Goal: Information Seeking & Learning: Stay updated

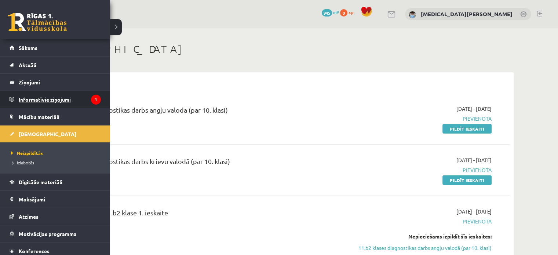
click at [71, 100] on legend "Informatīvie ziņojumi 1" at bounding box center [60, 99] width 82 height 17
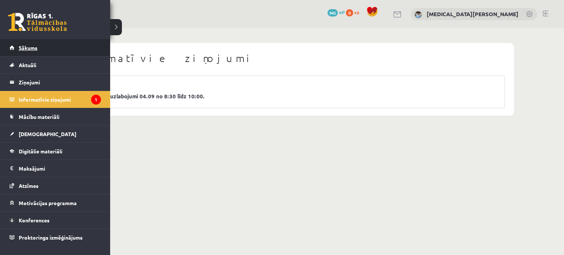
click at [13, 50] on link "Sākums" at bounding box center [55, 47] width 91 height 17
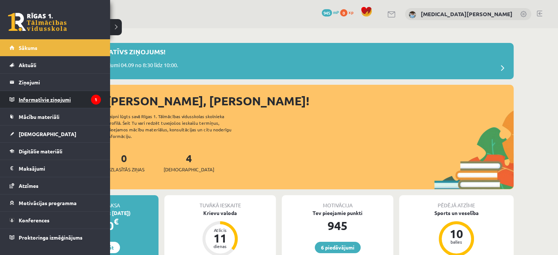
click at [76, 98] on legend "Informatīvie ziņojumi 1" at bounding box center [60, 99] width 82 height 17
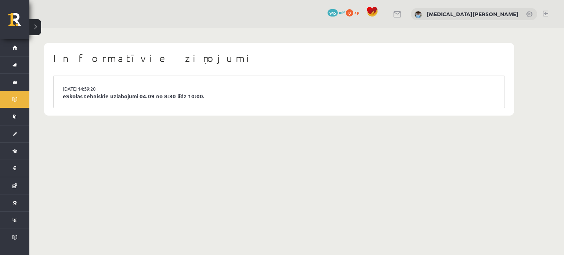
click at [93, 98] on link "eSkolas tehniskie uzlabojumi 04.09 no 8:30 līdz 10:00." at bounding box center [279, 96] width 433 height 8
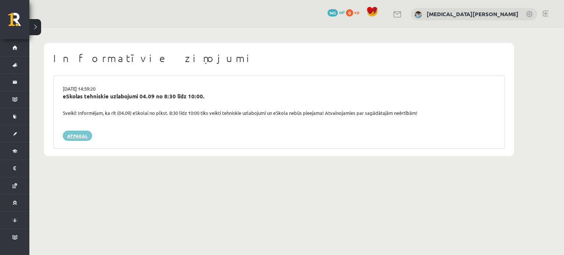
click at [82, 135] on link "Atpakaļ" at bounding box center [77, 136] width 29 height 10
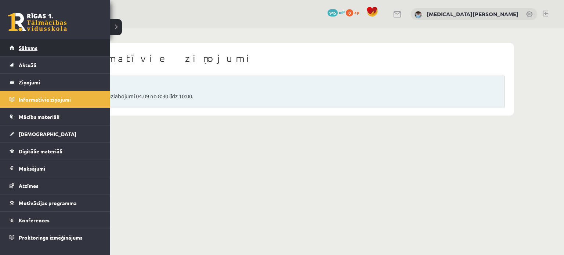
click at [19, 48] on span "Sākums" at bounding box center [28, 47] width 19 height 7
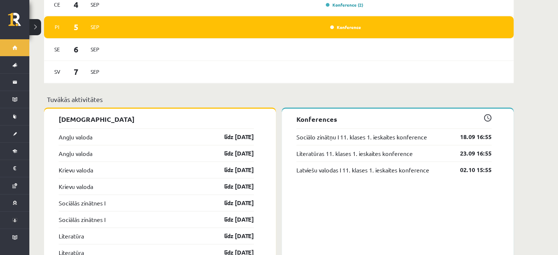
scroll to position [514, 0]
